Goal: Task Accomplishment & Management: Complete application form

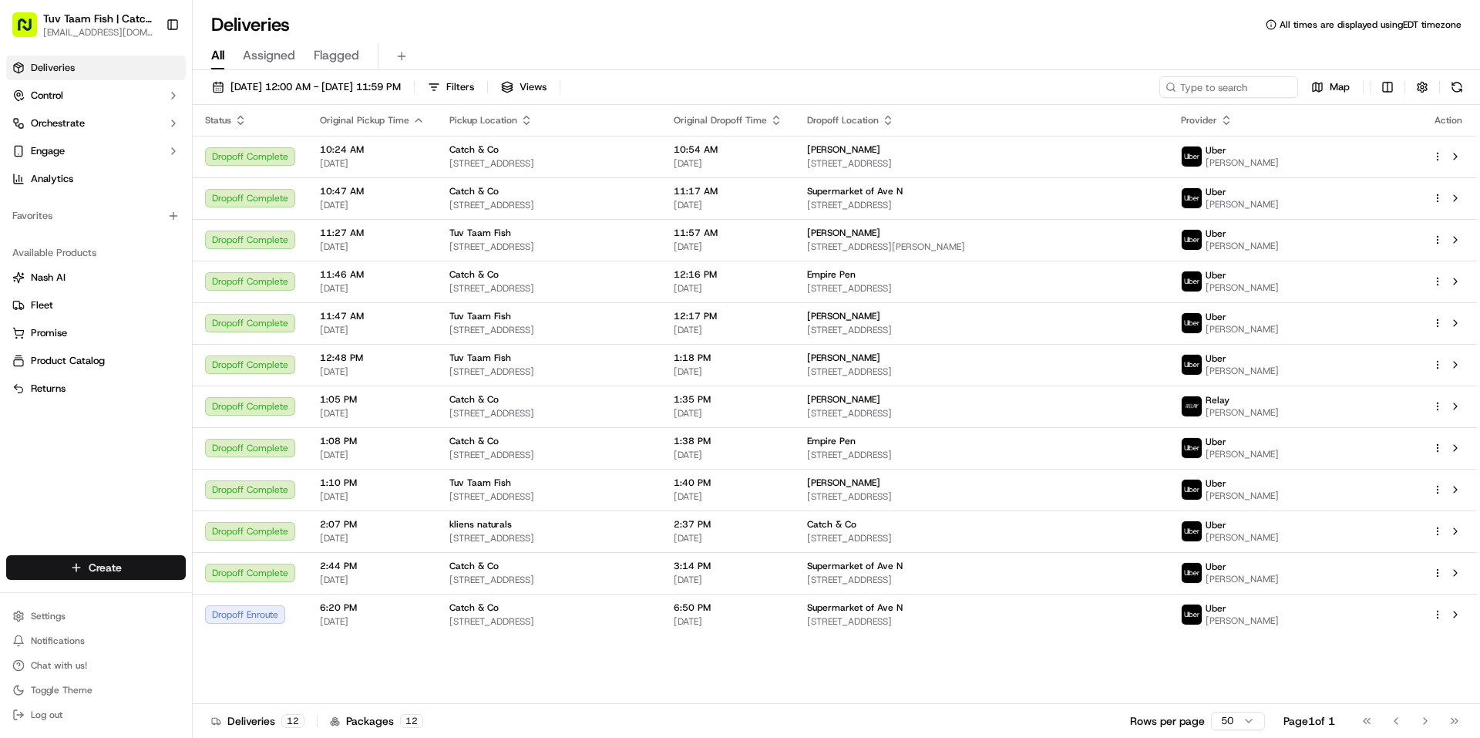
click at [147, 558] on html "Tuv Taam Fish | Catch & Co. [EMAIL_ADDRESS][DOMAIN_NAME] Toggle Sidebar Deliver…" at bounding box center [740, 369] width 1480 height 738
click at [246, 582] on link "Delivery" at bounding box center [279, 596] width 172 height 28
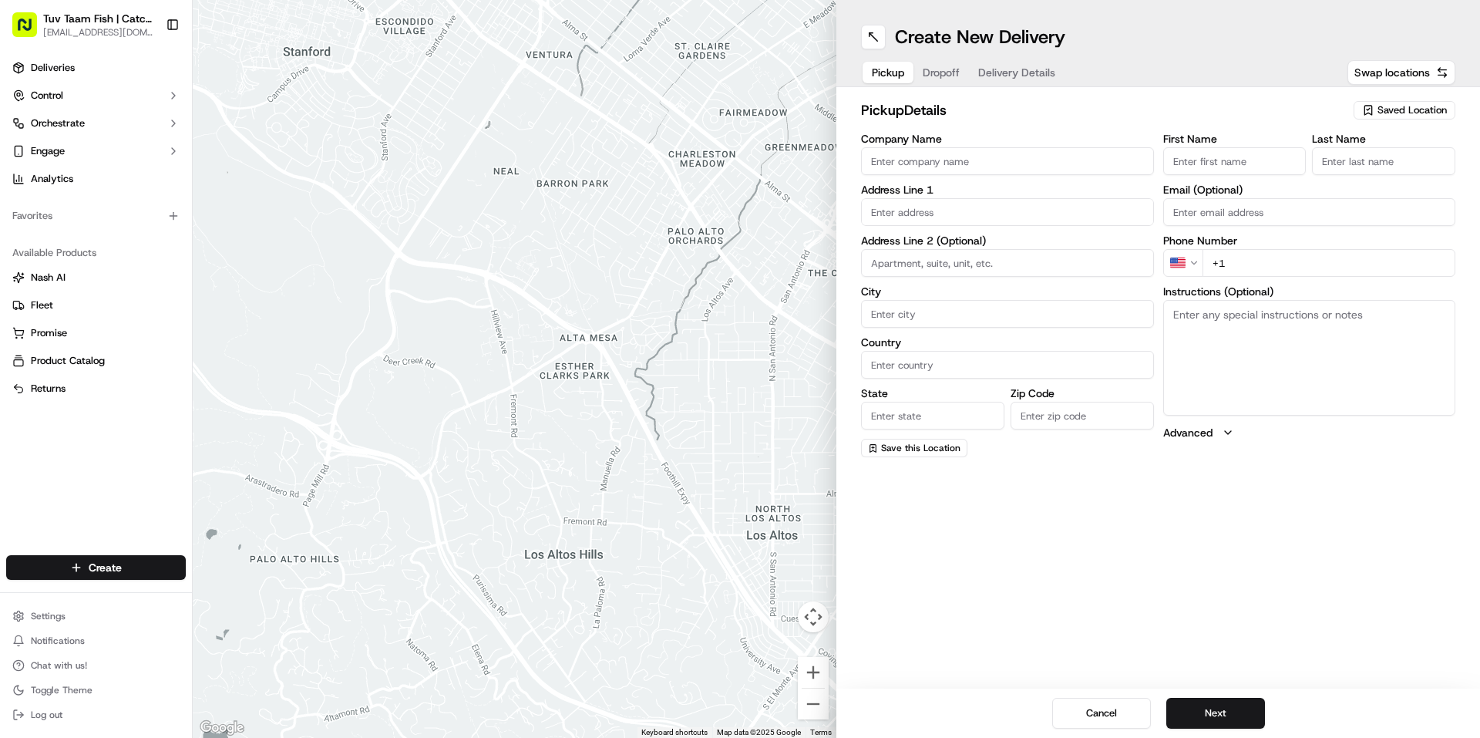
click at [1393, 108] on span "Saved Location" at bounding box center [1412, 110] width 69 height 14
click at [1323, 159] on div "Catch & Co" at bounding box center [1369, 168] width 221 height 23
type input "Catch & Co"
type input "[STREET_ADDRESS]"
type input "[GEOGRAPHIC_DATA]"
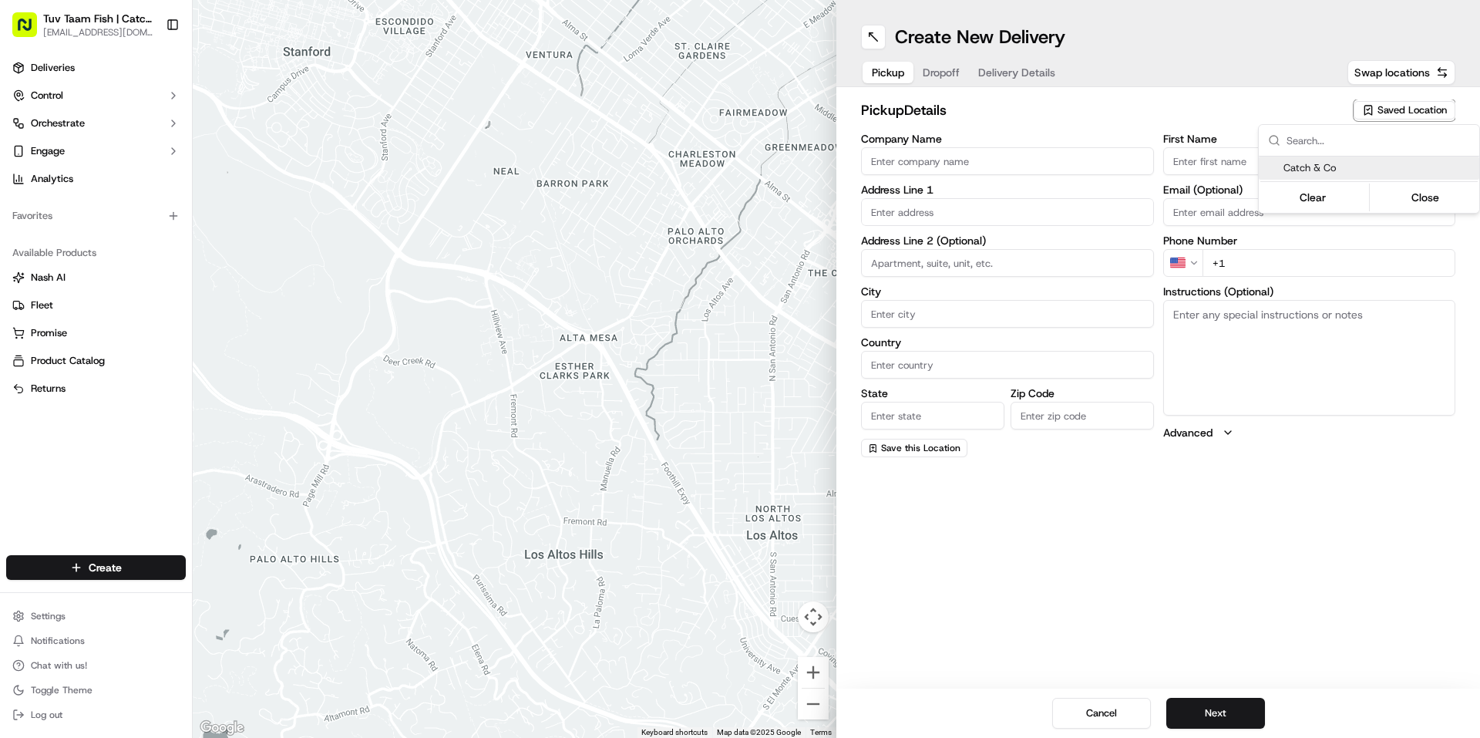
type input "US"
type input "NY"
type input "11219"
type input "[PERSON_NAME]"
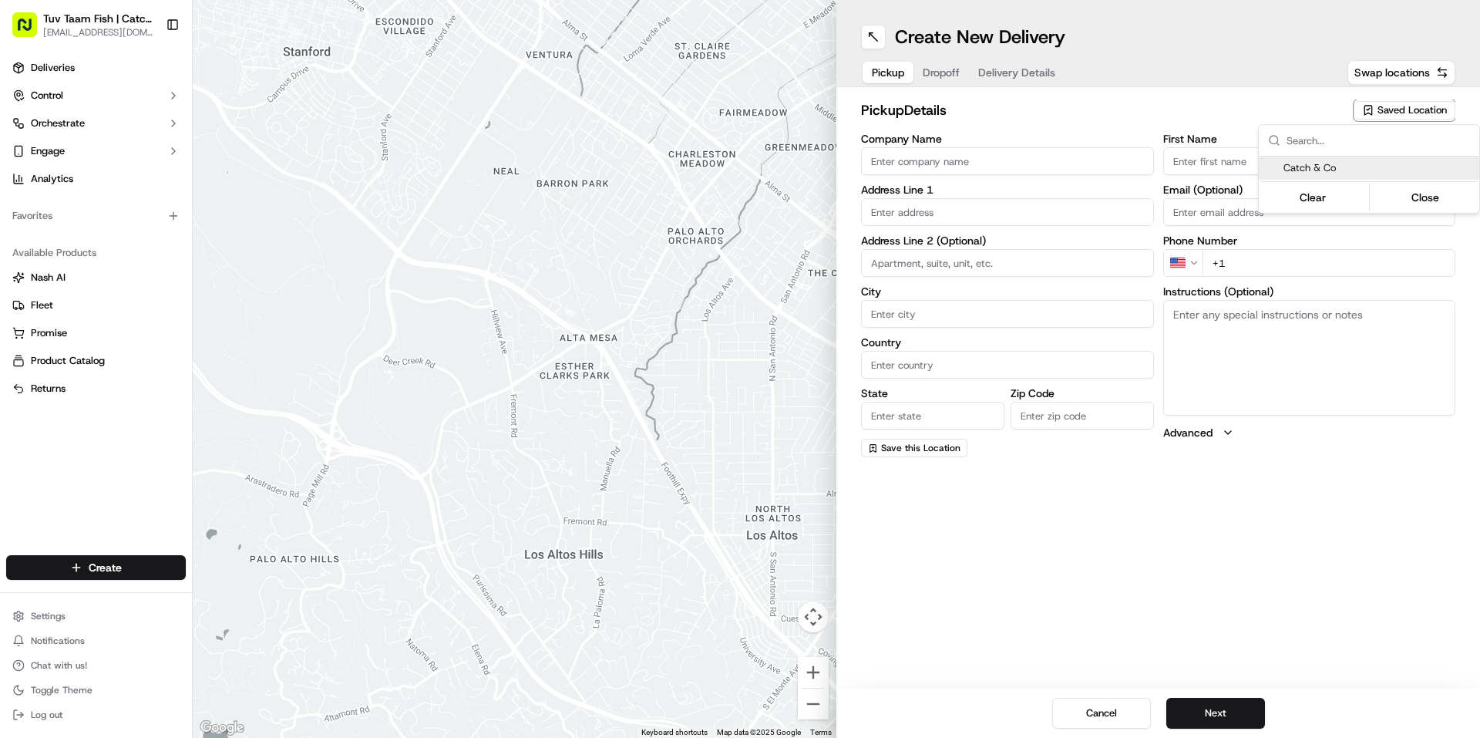
type input "[EMAIL_ADDRESS][DOMAIN_NAME]"
type input "[PHONE_NUMBER]"
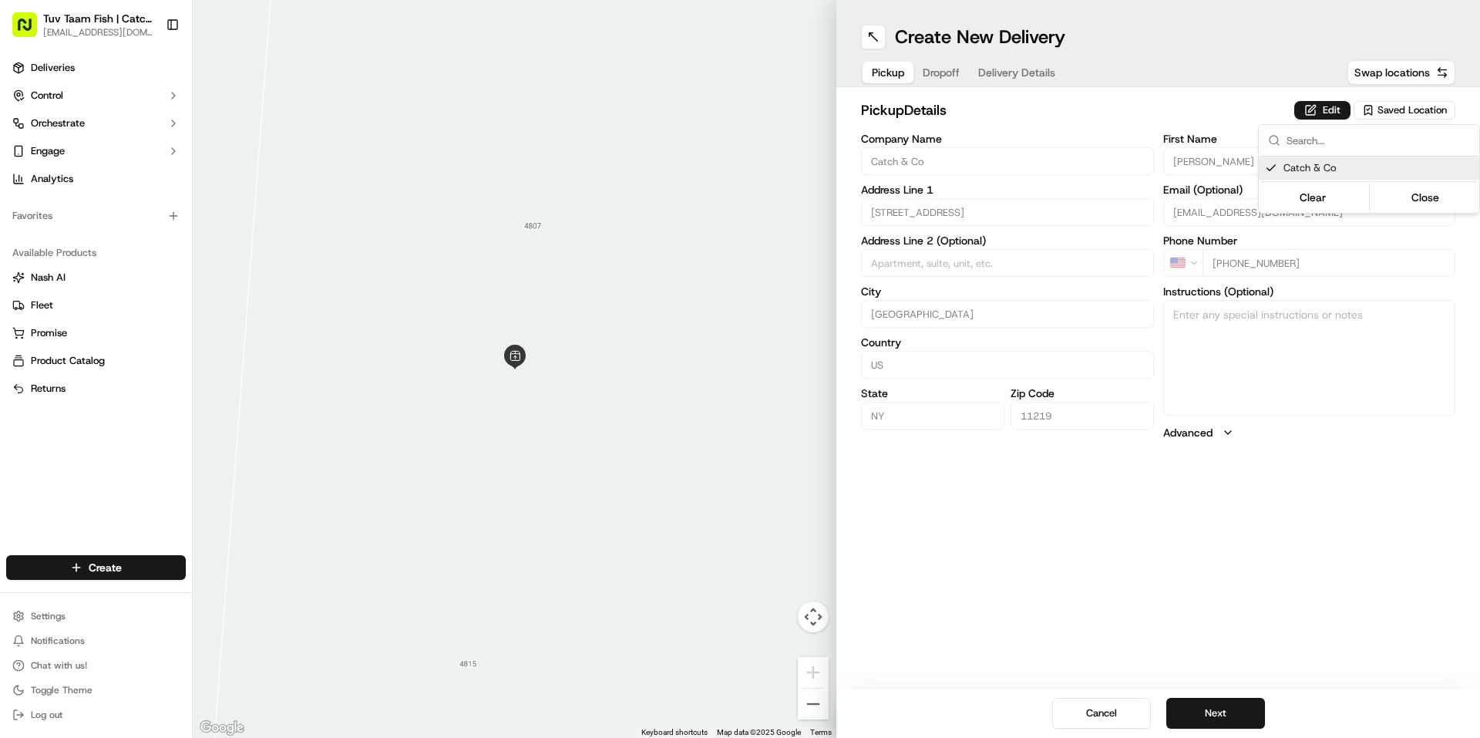
click at [1228, 703] on html "Tuv Taam Fish | Catch & Co. [EMAIL_ADDRESS][DOMAIN_NAME] Toggle Sidebar Deliver…" at bounding box center [740, 369] width 1480 height 738
click at [1228, 703] on button "Next" at bounding box center [1216, 713] width 99 height 31
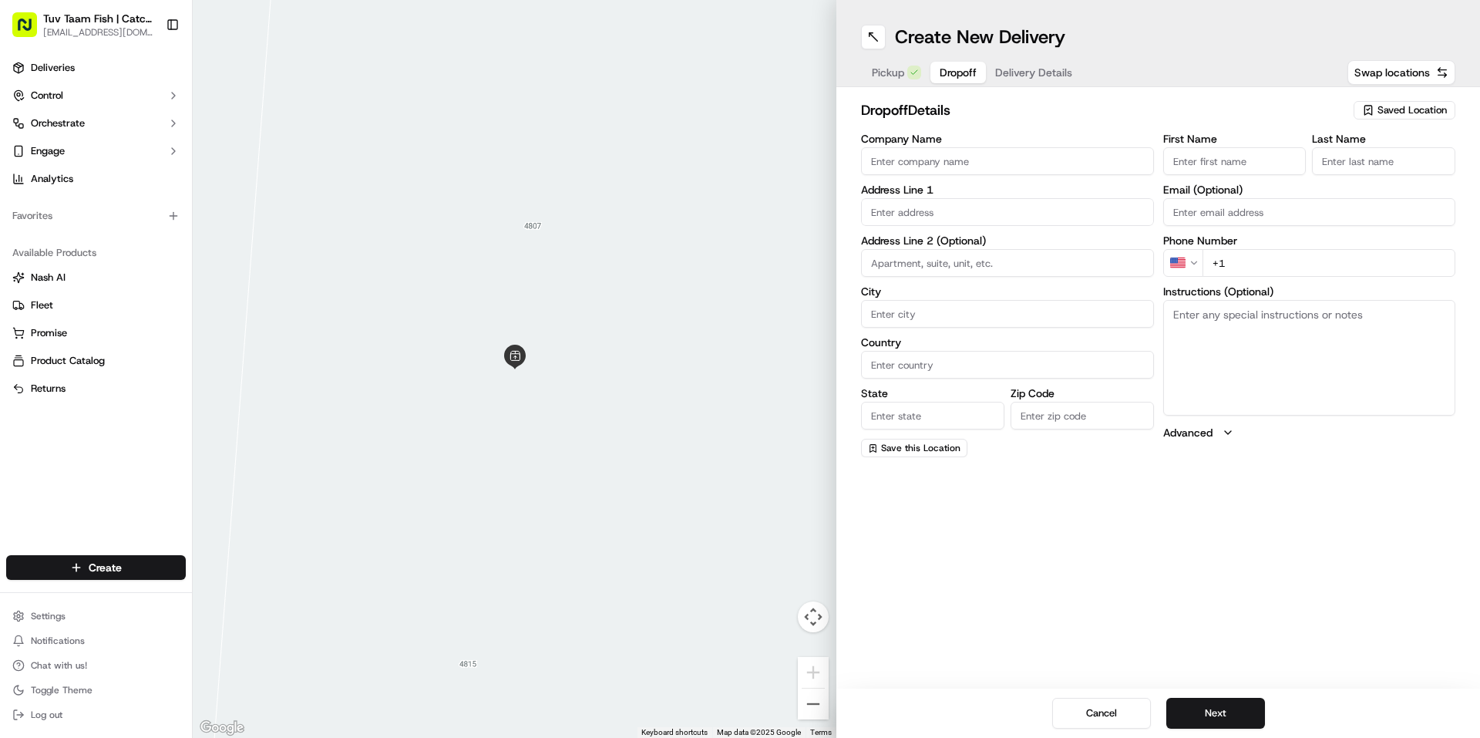
click at [1395, 110] on span "Saved Location" at bounding box center [1412, 110] width 69 height 14
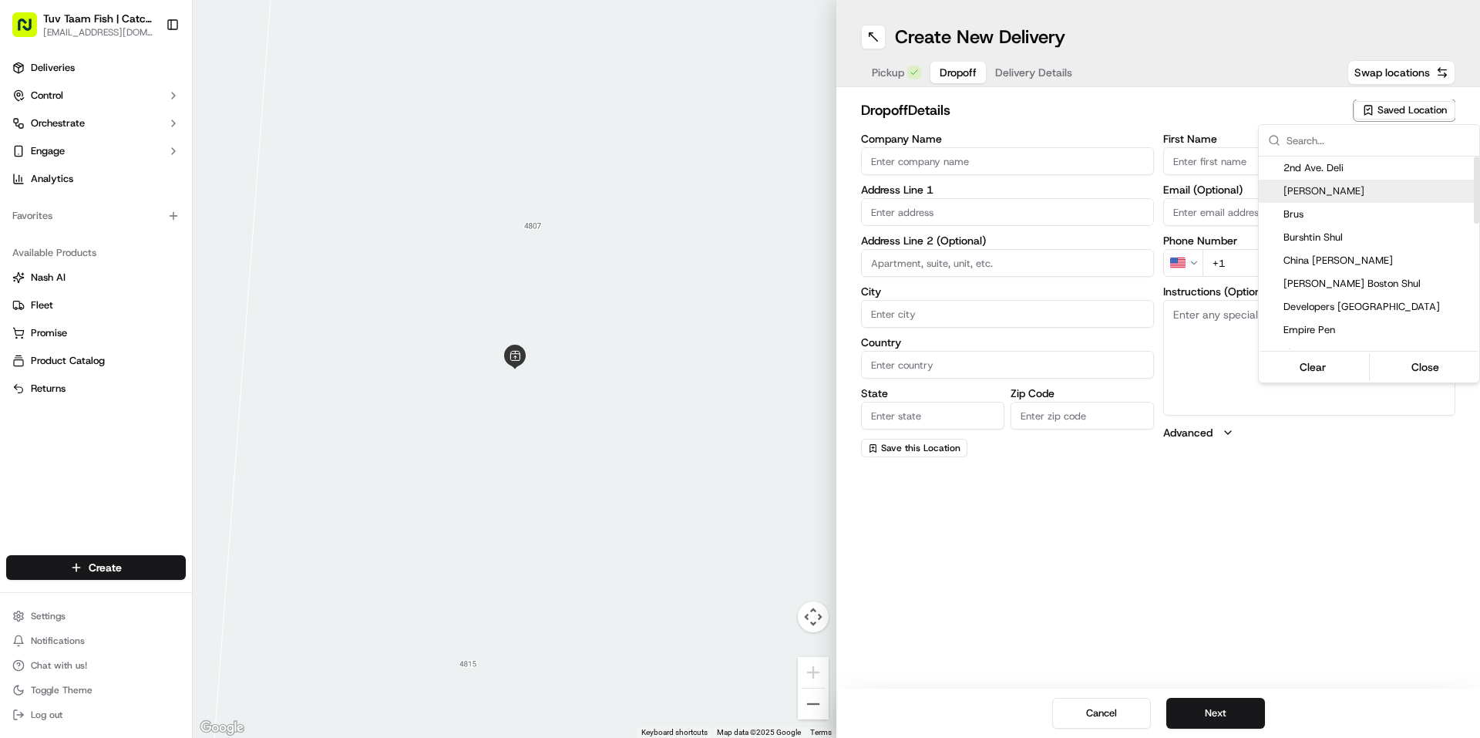
click at [1332, 190] on span "[PERSON_NAME]" at bounding box center [1379, 191] width 190 height 14
type input "[PERSON_NAME]"
type input "[STREET_ADDRESS]"
type input "[GEOGRAPHIC_DATA]"
type input "US"
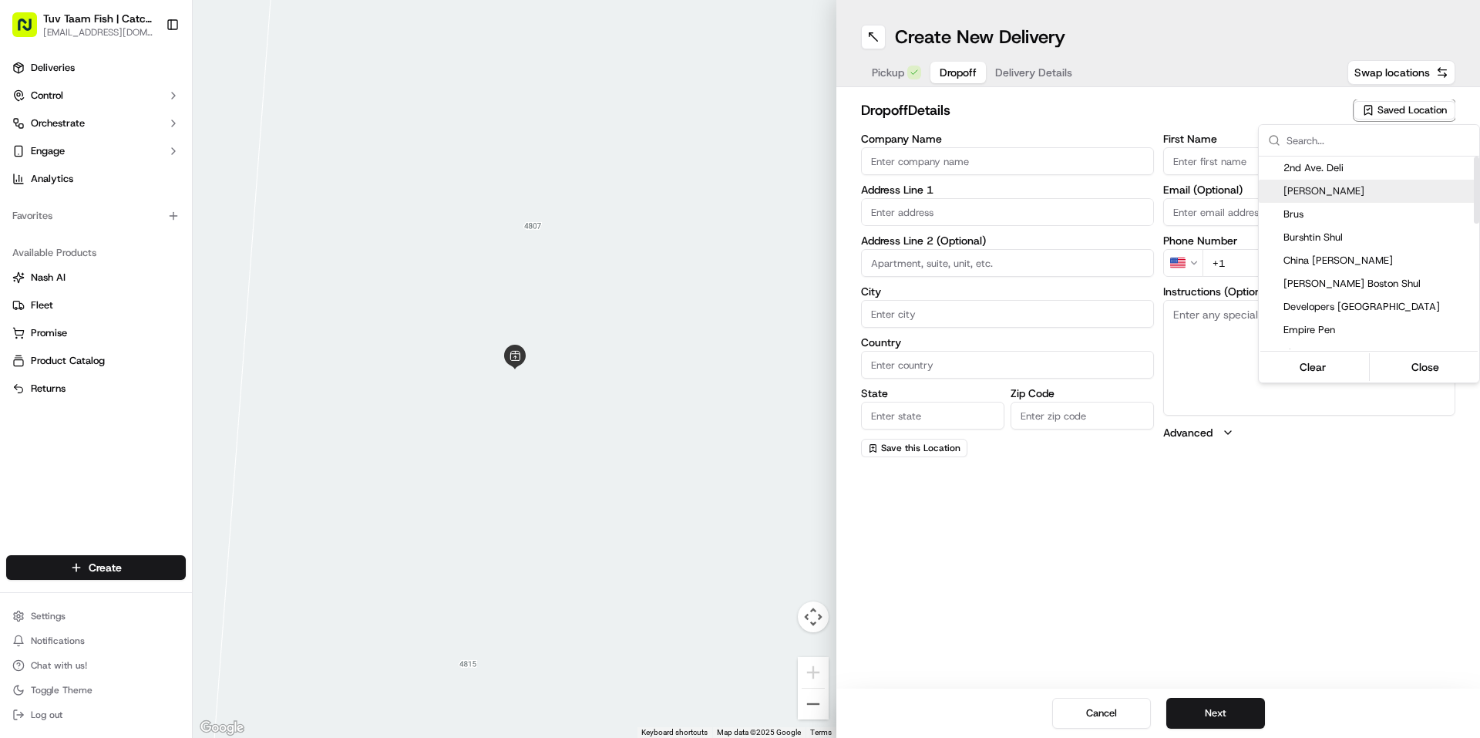
type input "NY"
type input "11229"
type input "[PERSON_NAME]"
type input "Y"
type input "[PHONE_NUMBER]"
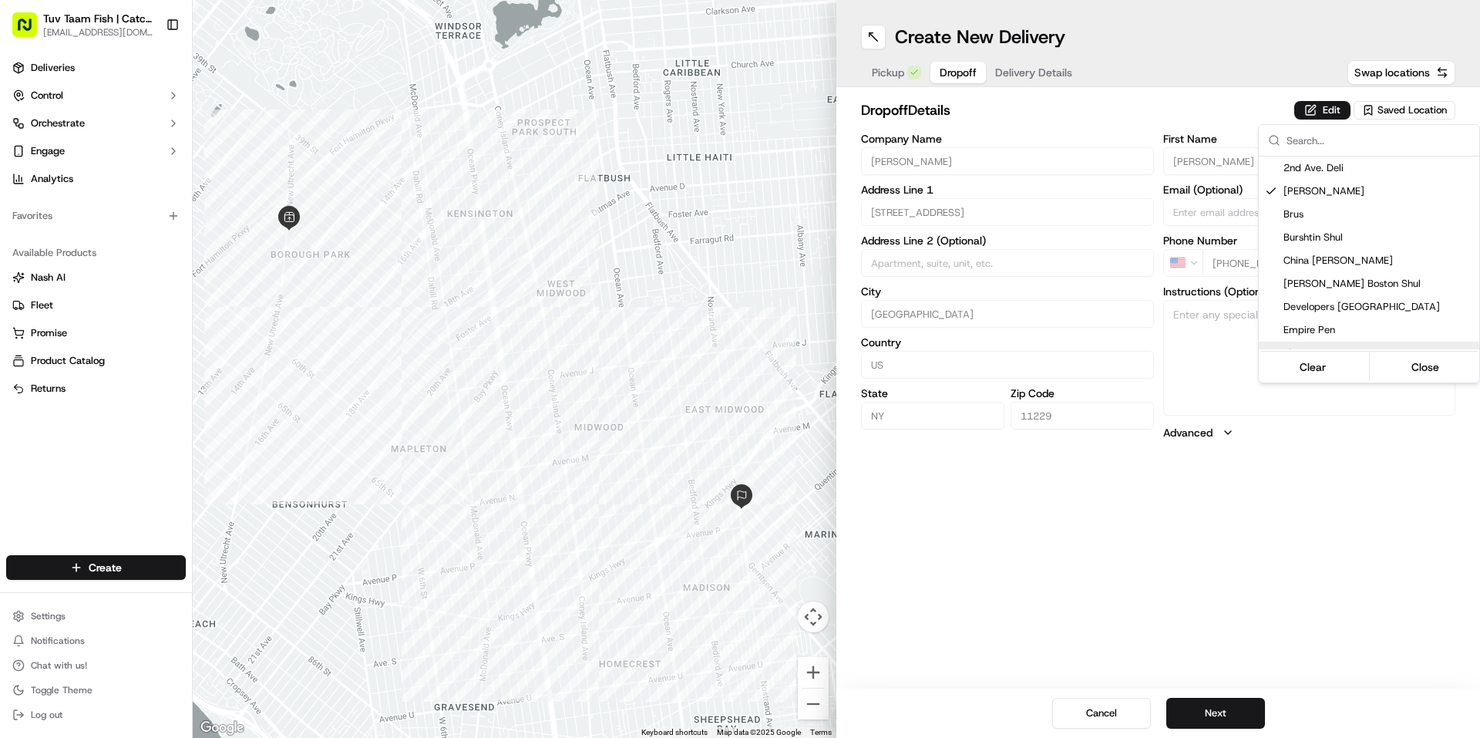
click at [1218, 719] on html "Tuv Taam Fish | Catch & Co. [EMAIL_ADDRESS][DOMAIN_NAME] Toggle Sidebar Deliver…" at bounding box center [740, 369] width 1480 height 738
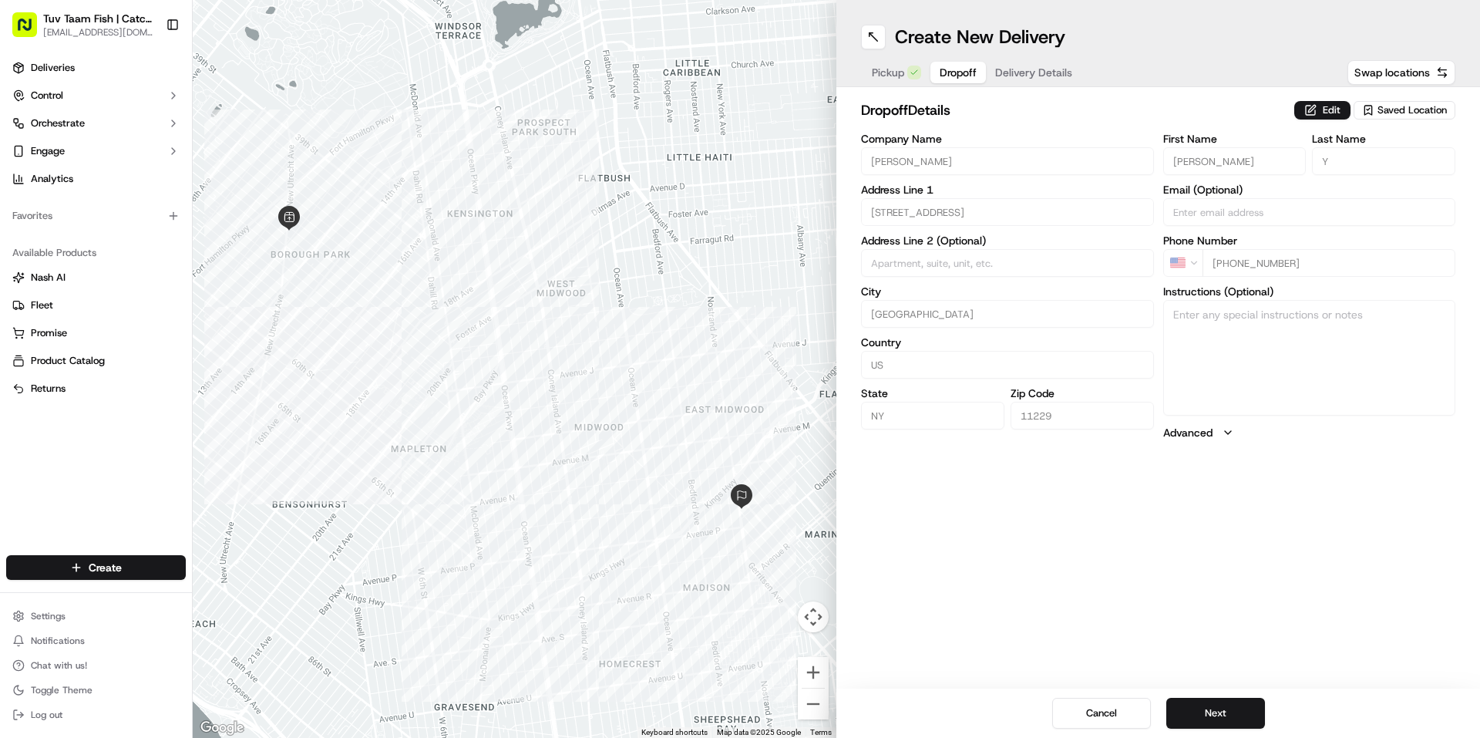
click at [1218, 717] on button "Next" at bounding box center [1216, 713] width 99 height 31
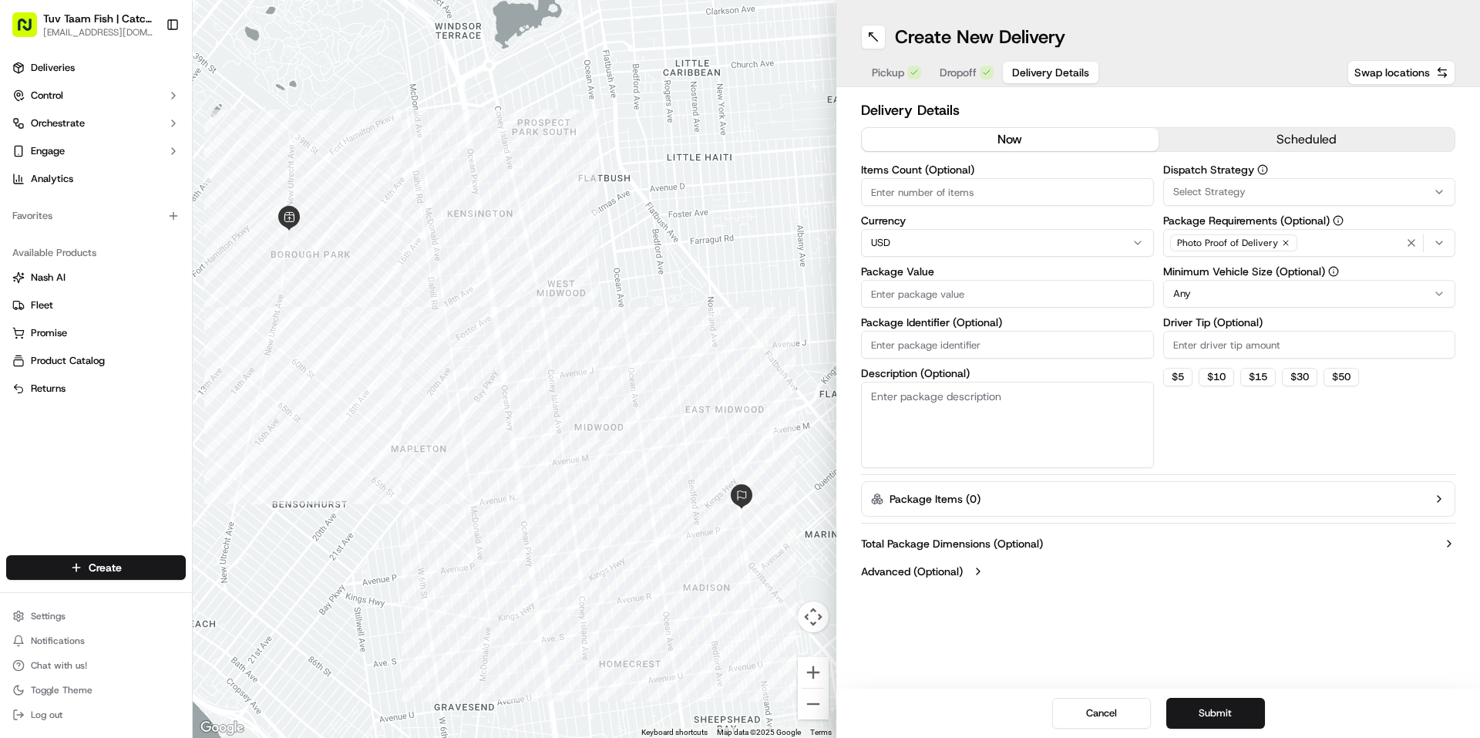
click at [1028, 288] on input "Package Value" at bounding box center [1007, 294] width 293 height 28
type input "15"
click at [1227, 282] on html "Tuv Taam Fish | Catch & Co. [EMAIL_ADDRESS][DOMAIN_NAME] Toggle Sidebar Deliver…" at bounding box center [740, 369] width 1480 height 738
click at [1208, 709] on button "Submit" at bounding box center [1216, 713] width 99 height 31
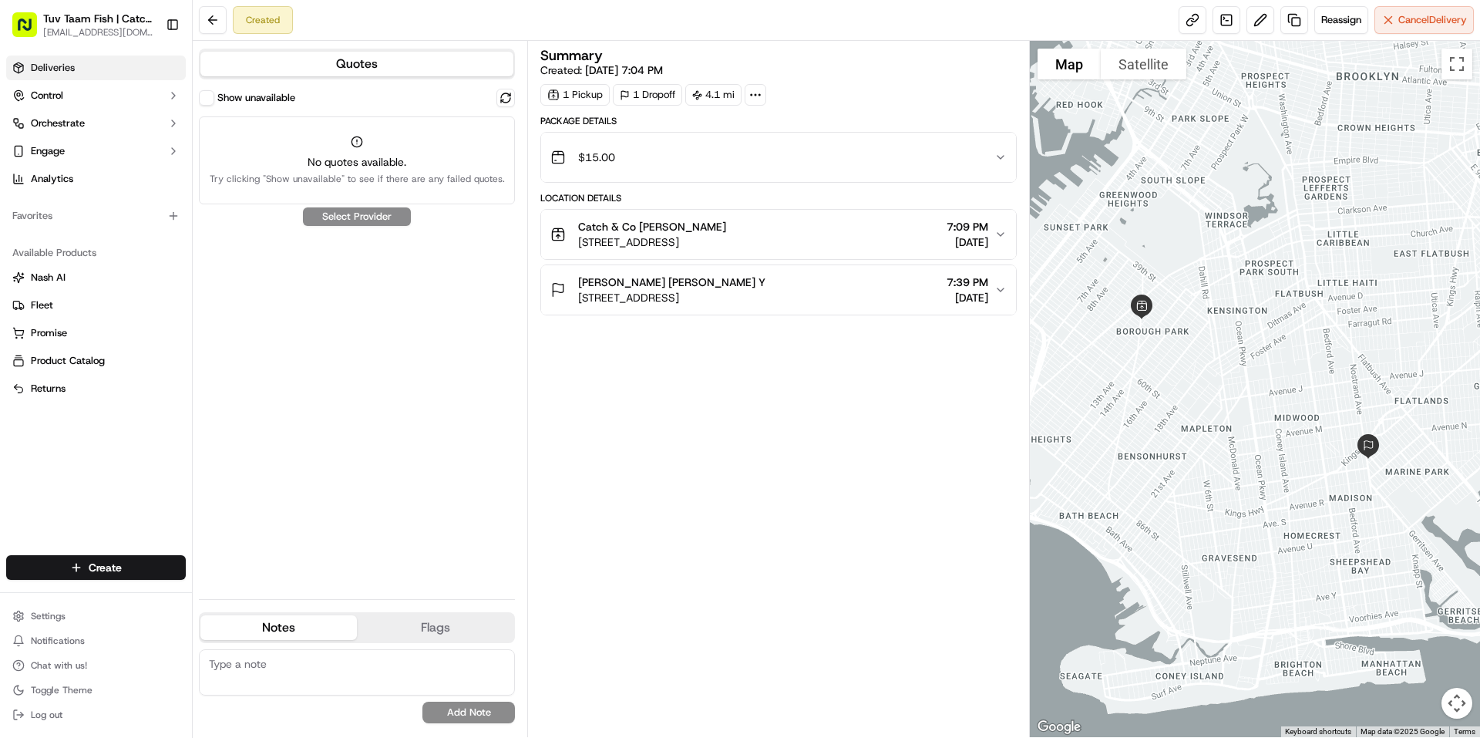
click at [116, 67] on link "Deliveries" at bounding box center [96, 68] width 180 height 25
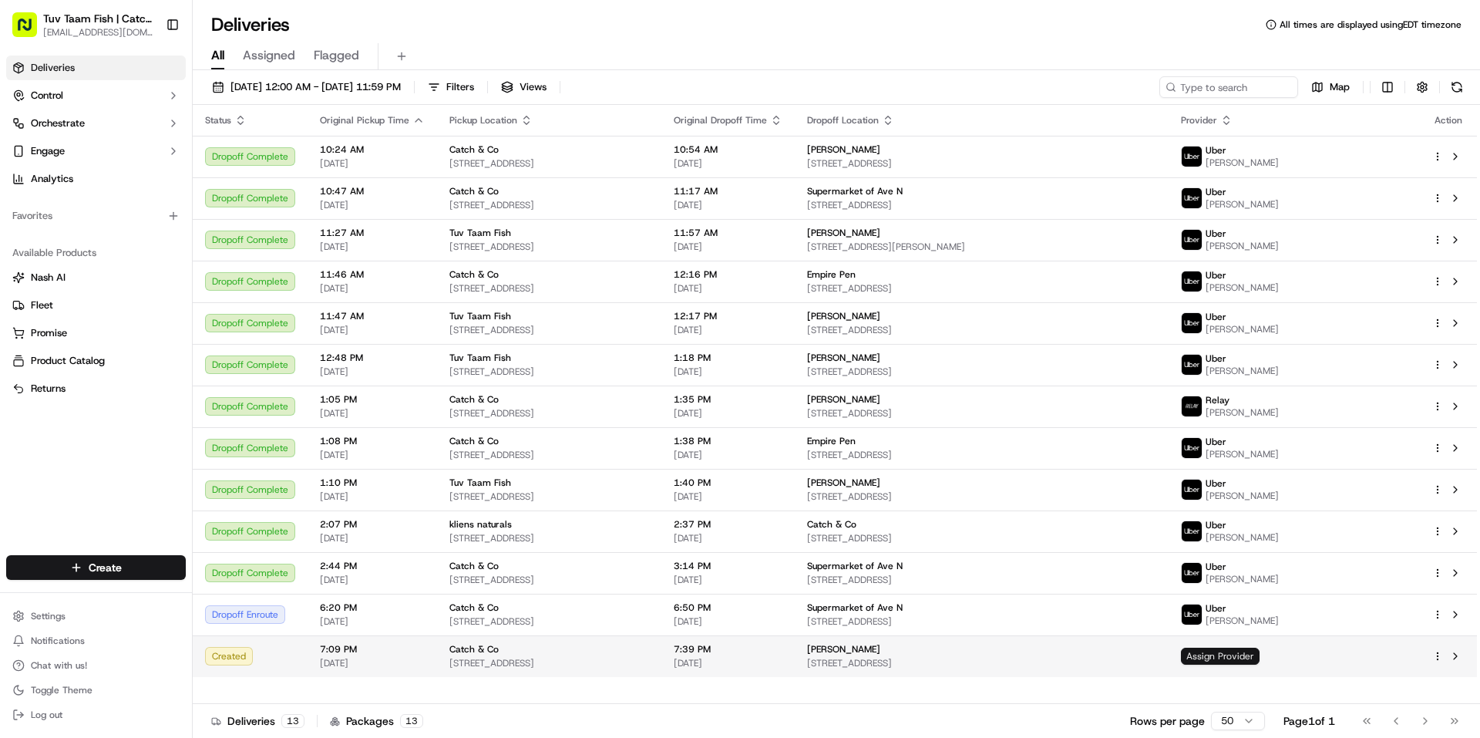
click at [1260, 656] on span "Assign Provider" at bounding box center [1220, 656] width 79 height 17
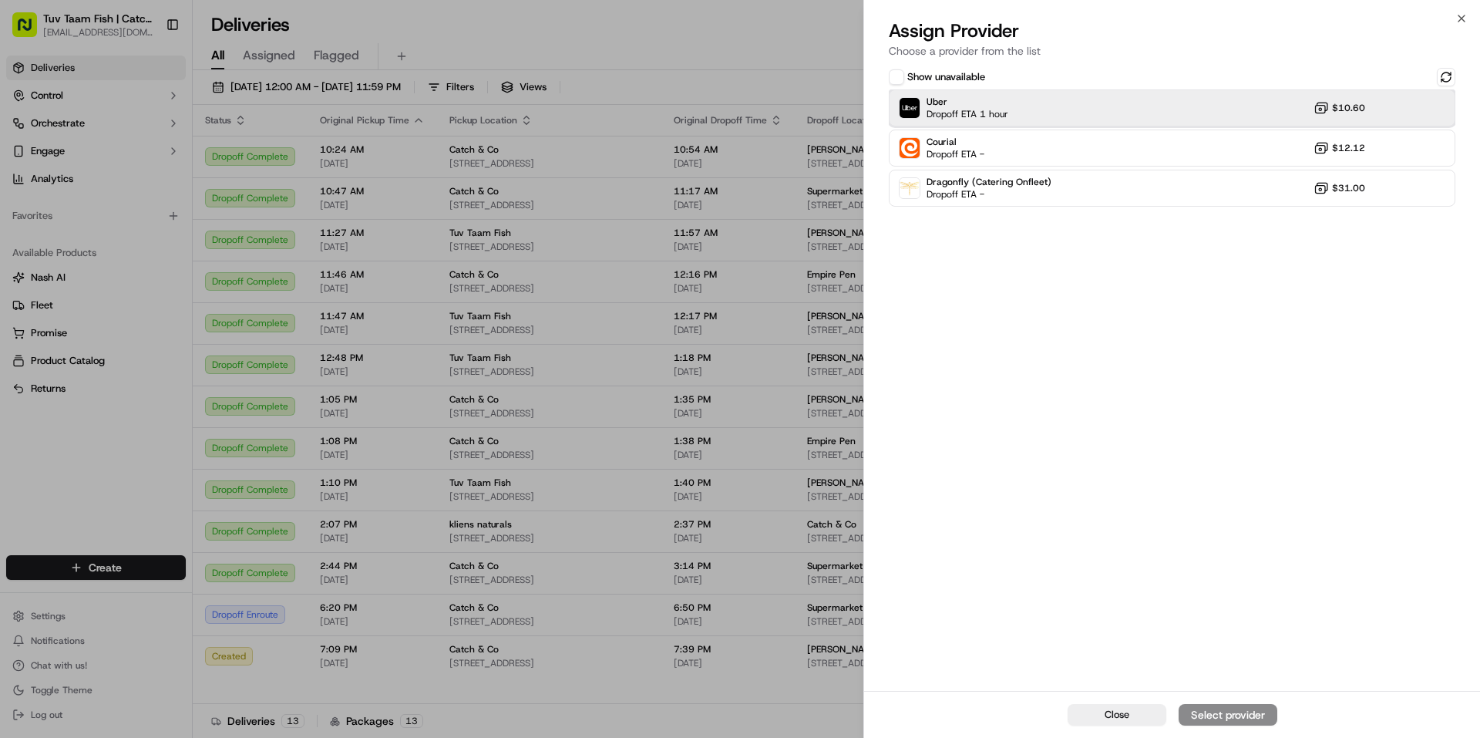
click at [1215, 107] on div "Uber Dropoff ETA 1 hour $10.60" at bounding box center [1172, 107] width 567 height 37
click at [1222, 713] on div "Assign Provider" at bounding box center [1229, 714] width 76 height 15
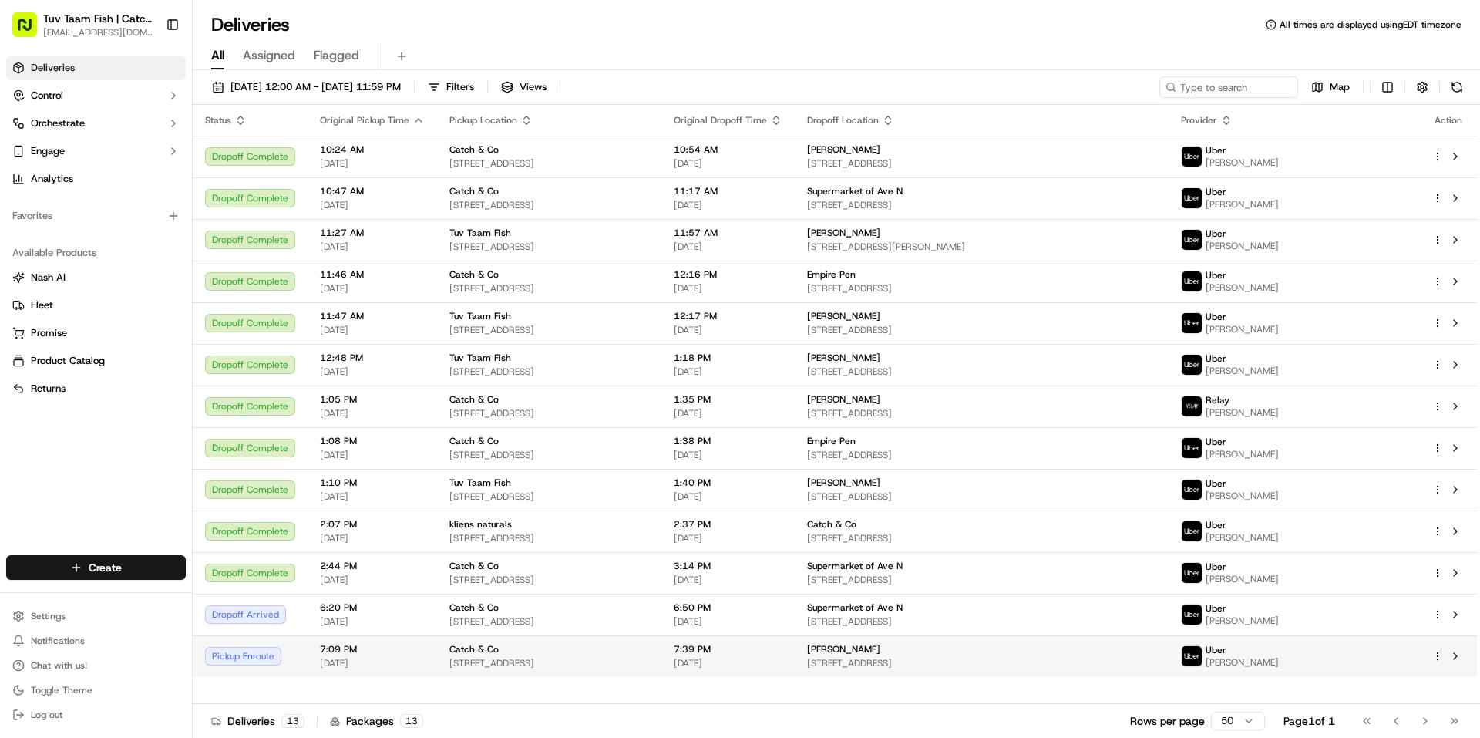
click at [437, 672] on td "Catch & Co [STREET_ADDRESS]" at bounding box center [549, 656] width 224 height 42
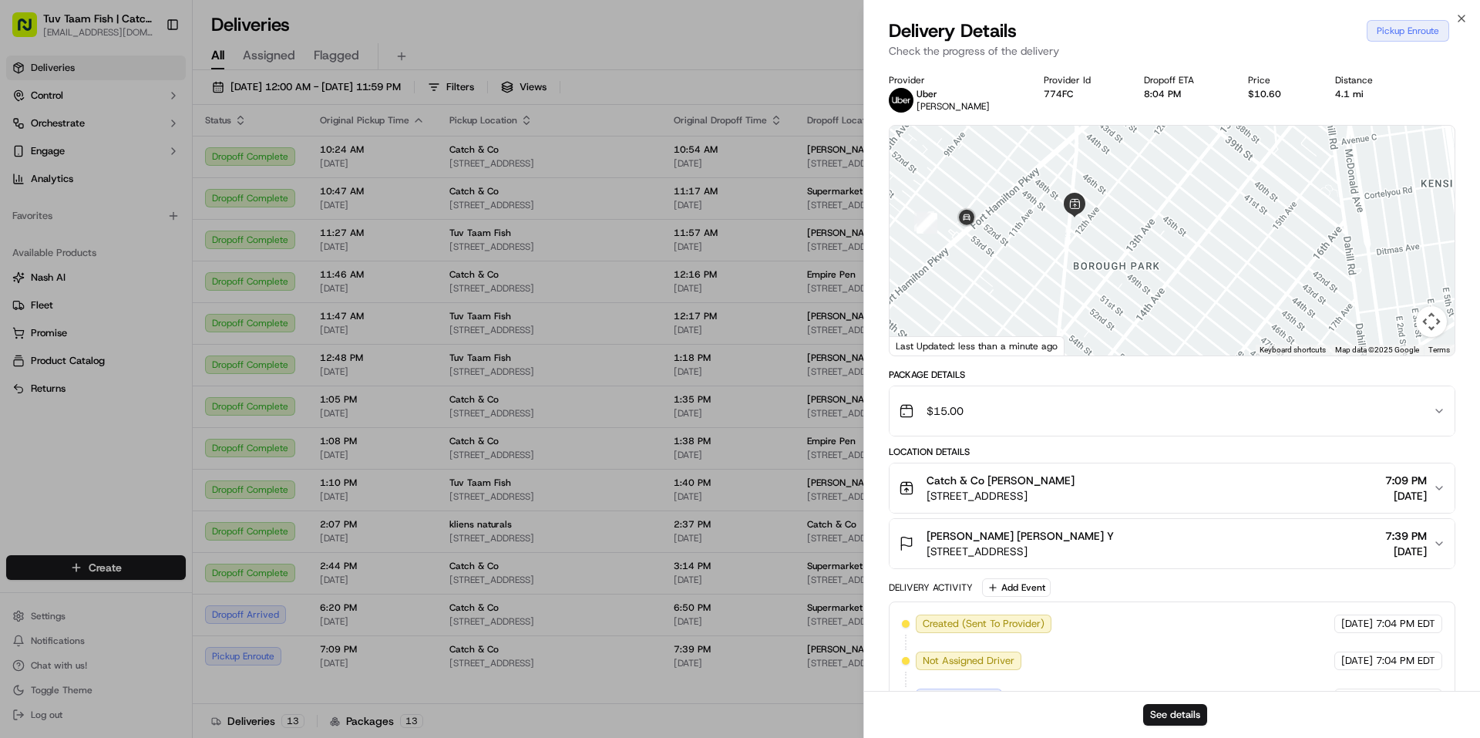
drag, startPoint x: 1054, startPoint y: 181, endPoint x: 1060, endPoint y: 265, distance: 84.3
click at [1060, 265] on div at bounding box center [1172, 241] width 565 height 230
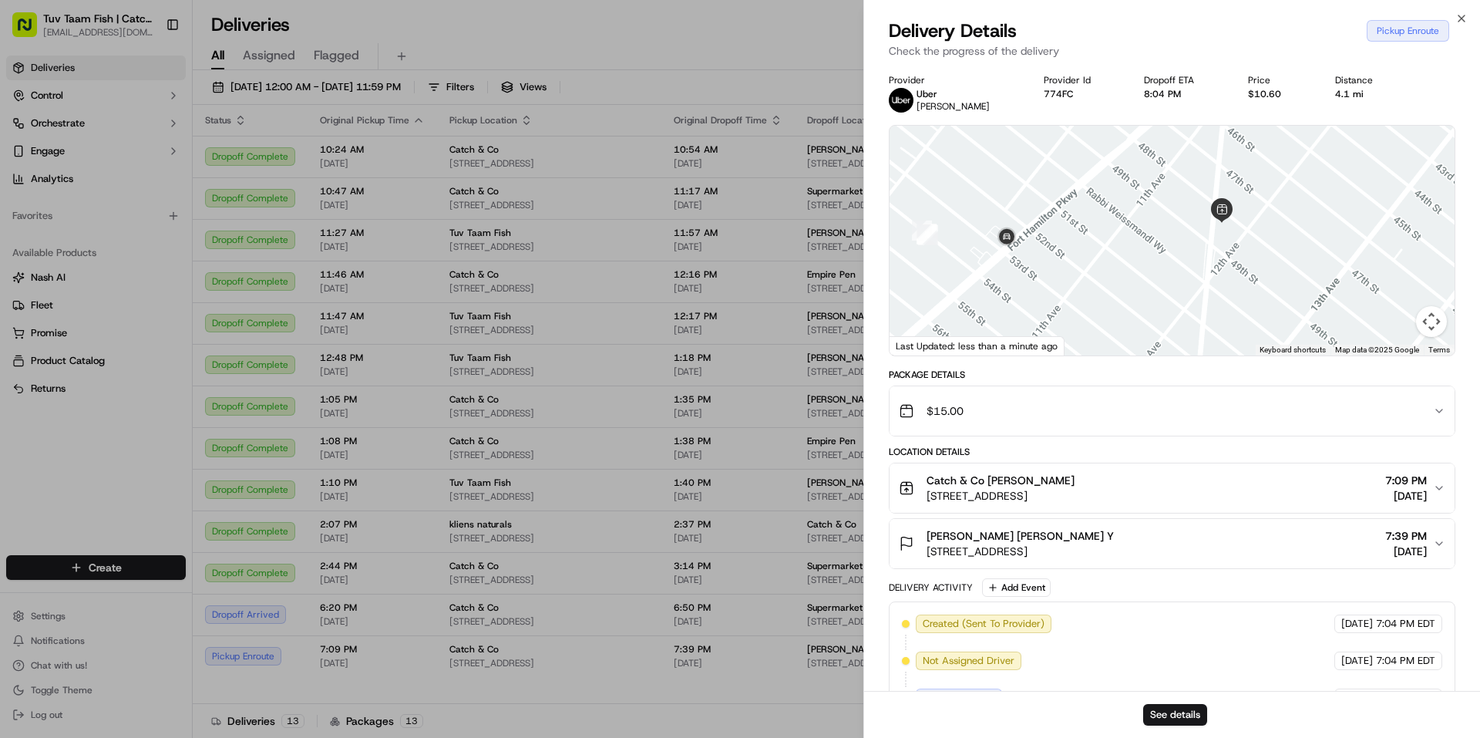
drag, startPoint x: 1031, startPoint y: 234, endPoint x: 1152, endPoint y: 256, distance: 123.0
click at [1152, 256] on div at bounding box center [1172, 241] width 565 height 230
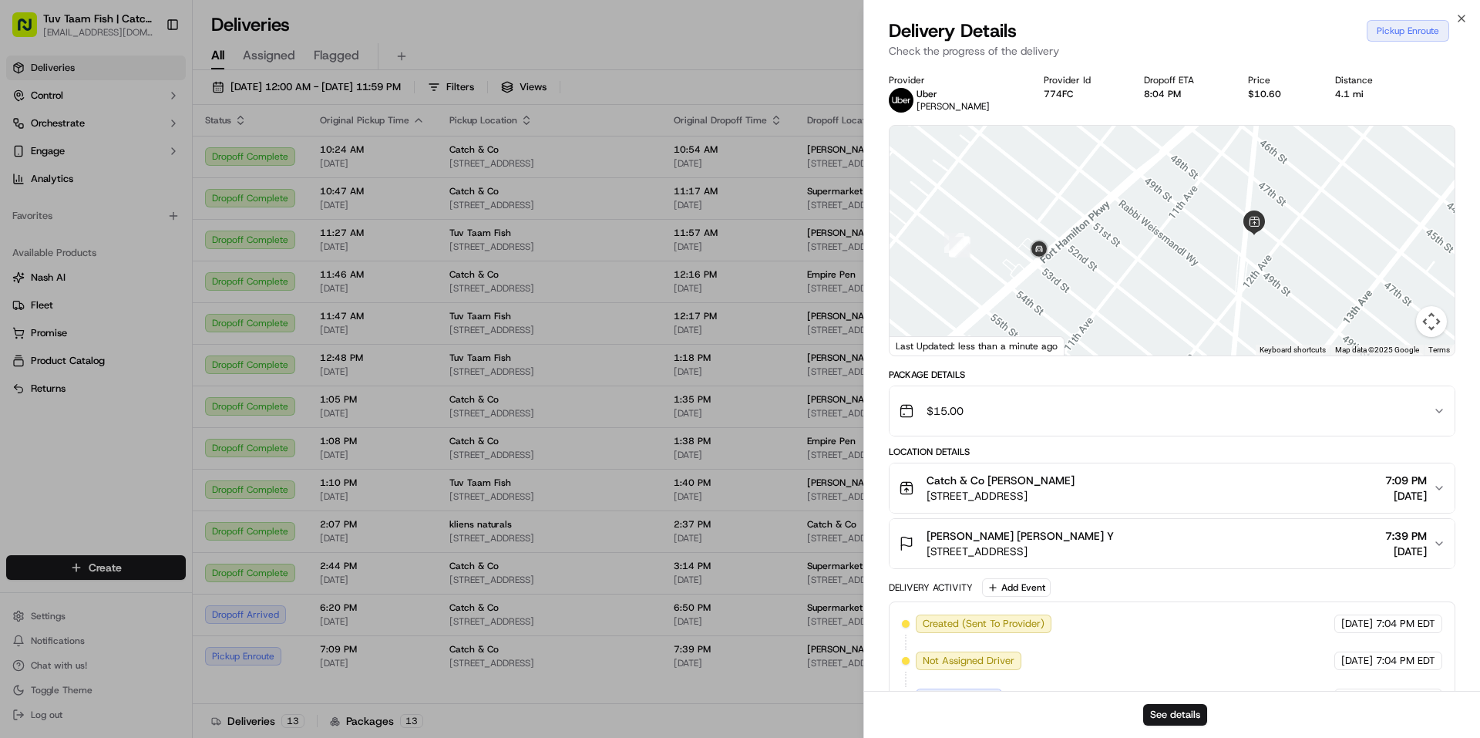
drag, startPoint x: 1096, startPoint y: 251, endPoint x: 1123, endPoint y: 264, distance: 30.3
click at [1123, 264] on div at bounding box center [1172, 241] width 565 height 230
